Goal: Task Accomplishment & Management: Manage account settings

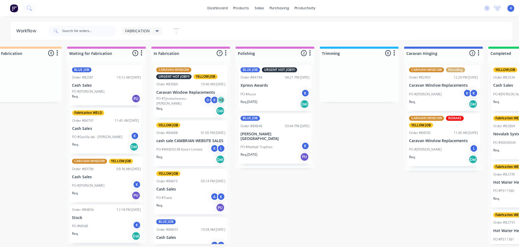
scroll to position [0, 112]
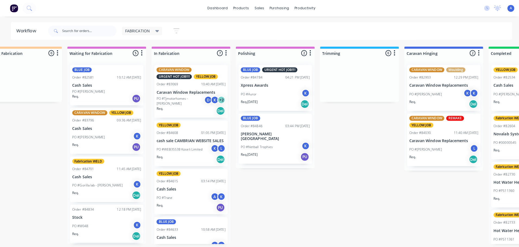
click at [112, 219] on div "PO #M048 K" at bounding box center [106, 224] width 68 height 10
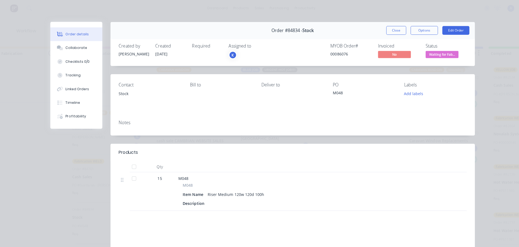
click at [228, 55] on div "K" at bounding box center [231, 54] width 8 height 8
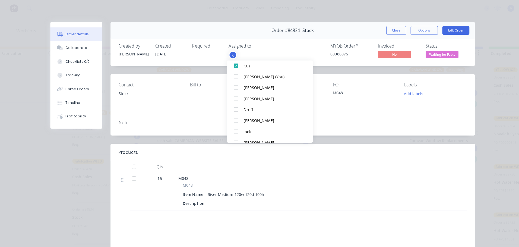
scroll to position [92, 0]
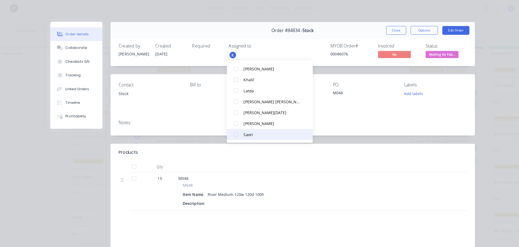
click at [235, 133] on div at bounding box center [234, 133] width 11 height 11
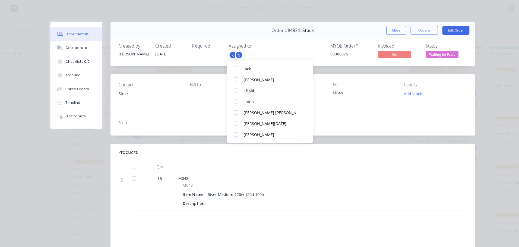
scroll to position [0, 0]
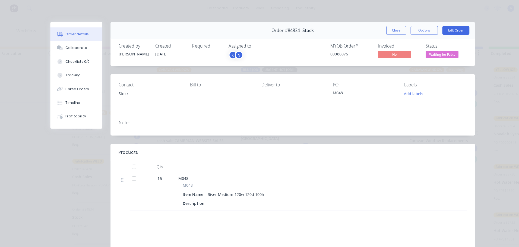
click at [444, 54] on span "Waiting for Fab..." at bounding box center [438, 53] width 33 height 7
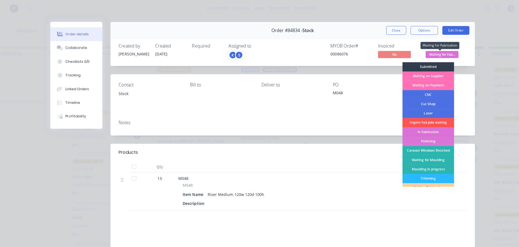
click at [430, 131] on div "In Fabrication" at bounding box center [424, 130] width 51 height 9
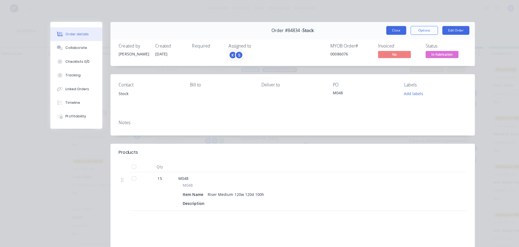
click at [389, 30] on button "Close" at bounding box center [393, 30] width 20 height 9
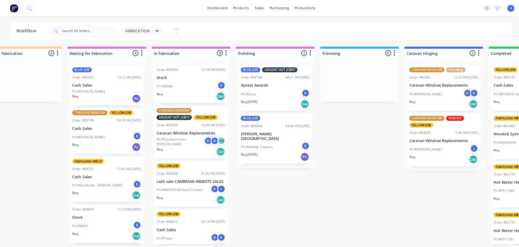
click at [123, 218] on p "Stock" at bounding box center [106, 215] width 68 height 5
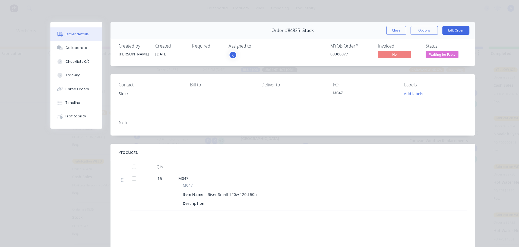
click at [233, 56] on div "K" at bounding box center [231, 54] width 8 height 8
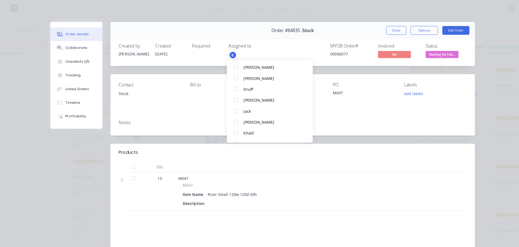
scroll to position [92, 0]
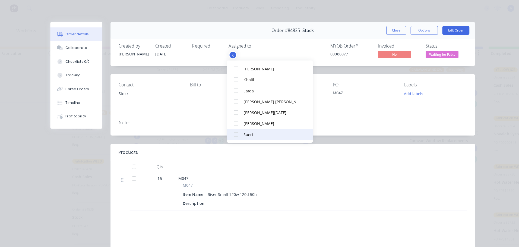
click at [233, 133] on div at bounding box center [234, 133] width 11 height 11
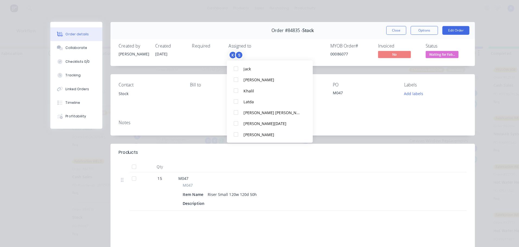
scroll to position [0, 0]
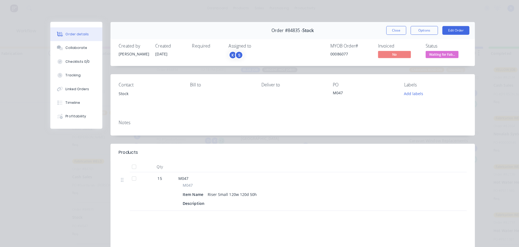
click at [448, 55] on span "Waiting for Fab..." at bounding box center [438, 53] width 33 height 7
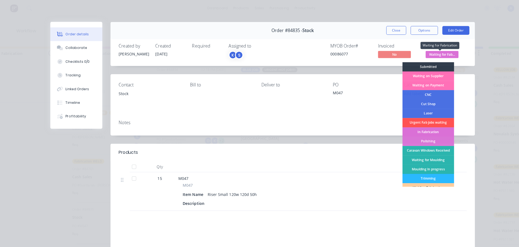
click at [437, 130] on div "In Fabrication" at bounding box center [424, 130] width 51 height 9
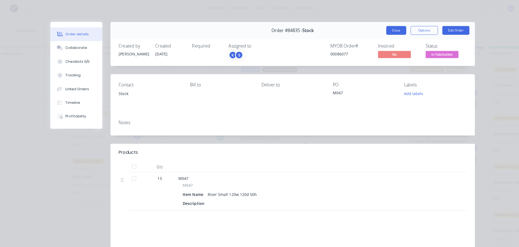
click at [391, 30] on button "Close" at bounding box center [393, 30] width 20 height 9
